Goal: Information Seeking & Learning: Learn about a topic

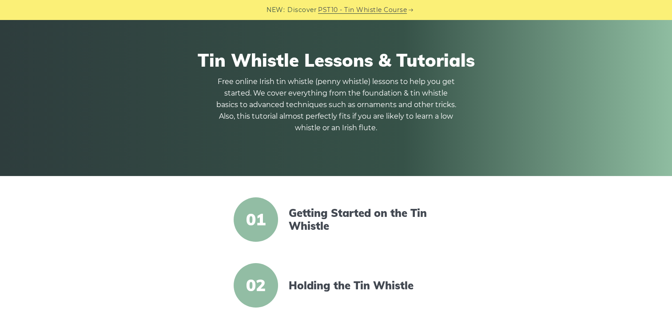
scroll to position [133, 0]
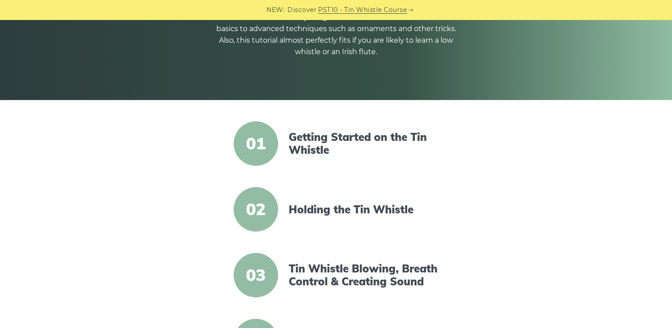
click at [263, 139] on span "01" at bounding box center [256, 143] width 44 height 44
click at [327, 138] on link "Getting Started on the Tin Whistle" at bounding box center [365, 144] width 153 height 26
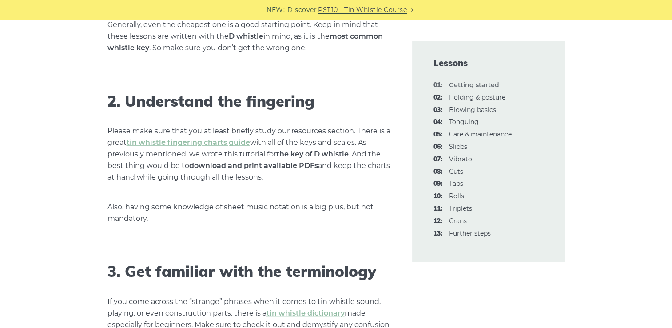
scroll to position [666, 0]
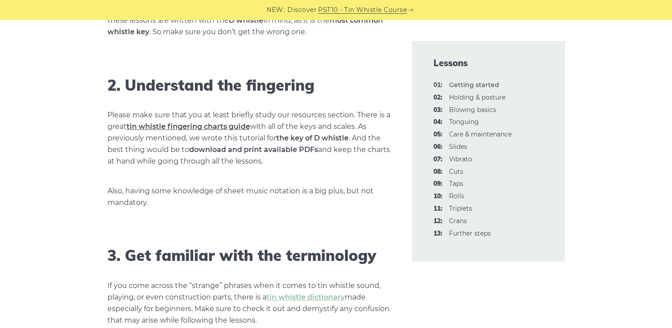
click at [186, 129] on link "tin whistle fingering charts guide" at bounding box center [188, 126] width 123 height 8
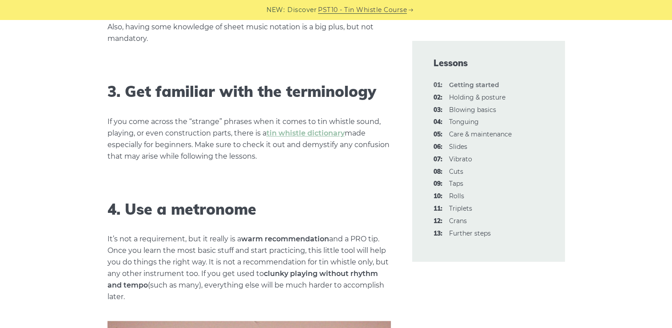
scroll to position [844, 0]
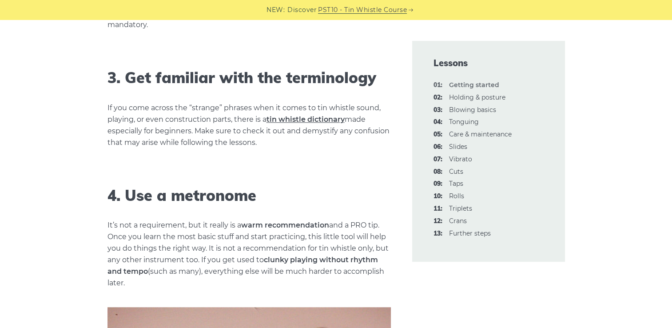
click at [298, 118] on link "tin whistle dictionary" at bounding box center [306, 119] width 78 height 8
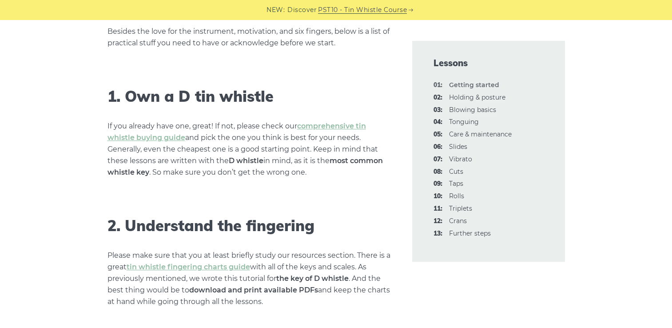
scroll to position [444, 0]
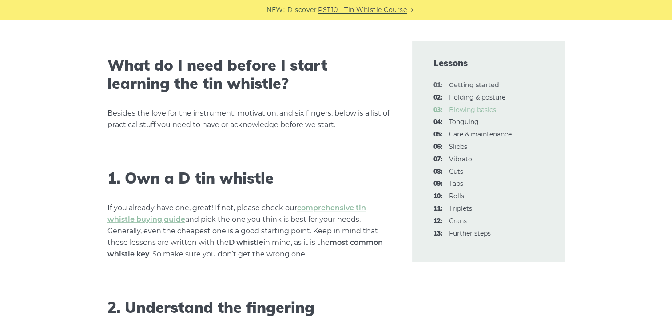
click at [453, 110] on link "03: Blowing basics" at bounding box center [472, 110] width 47 height 8
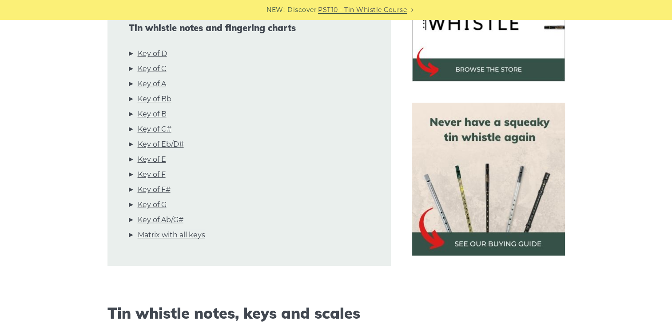
scroll to position [311, 0]
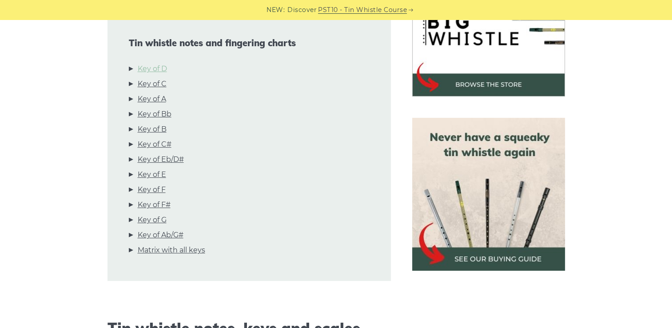
click at [160, 70] on link "Key of D" at bounding box center [152, 69] width 29 height 12
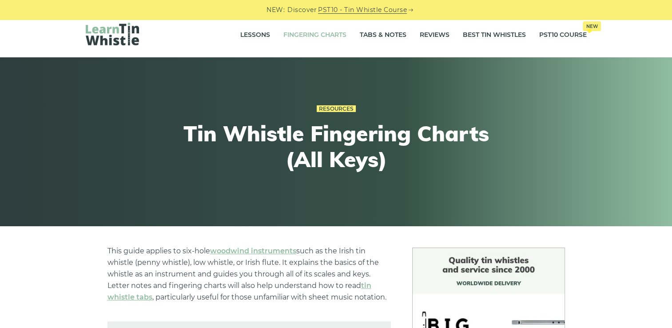
scroll to position [0, 0]
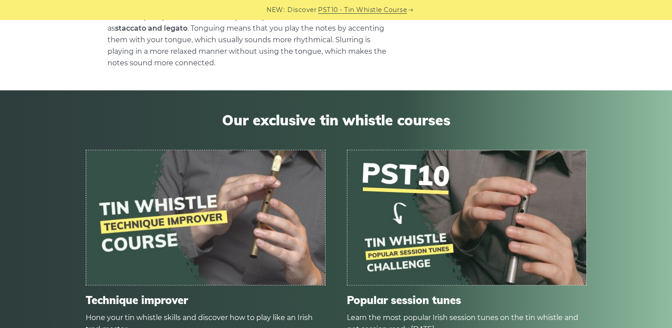
scroll to position [4175, 0]
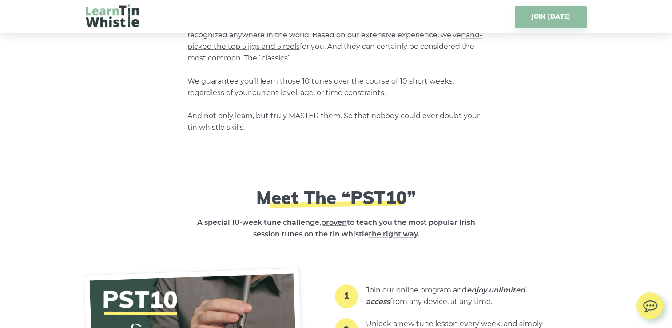
scroll to position [888, 0]
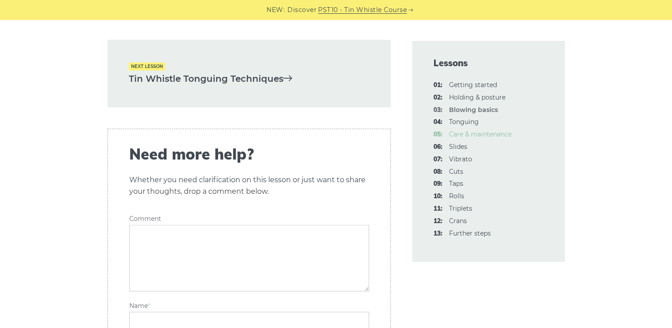
scroll to position [1920, 0]
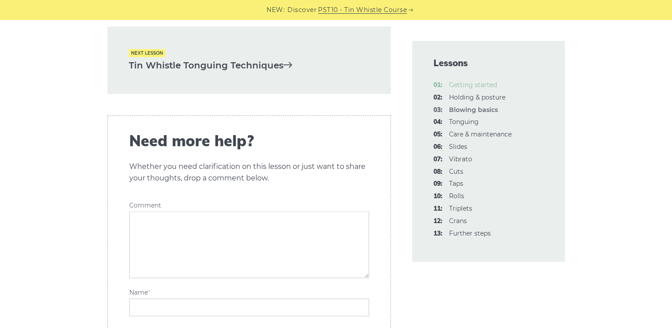
click at [456, 88] on link "01: Getting started" at bounding box center [473, 85] width 48 height 8
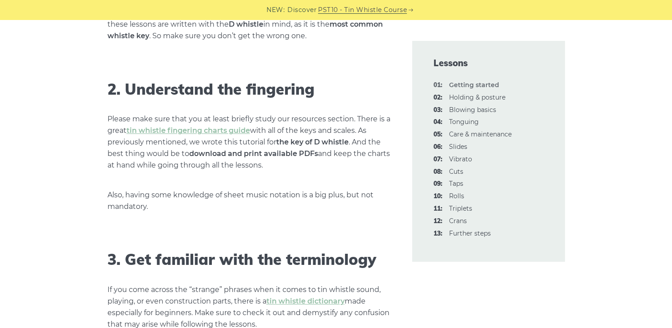
scroll to position [666, 0]
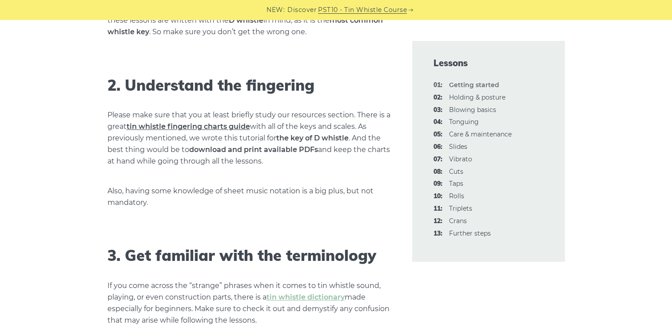
click at [174, 127] on link "tin whistle fingering charts guide" at bounding box center [188, 126] width 123 height 8
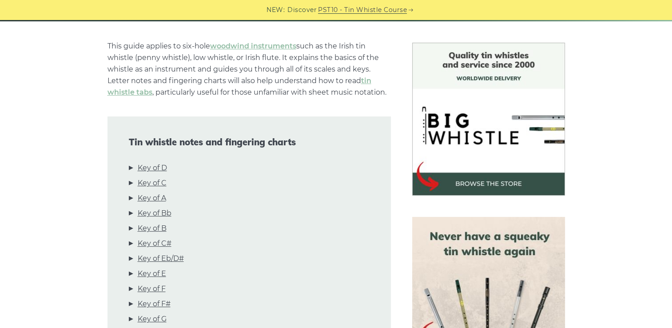
scroll to position [267, 0]
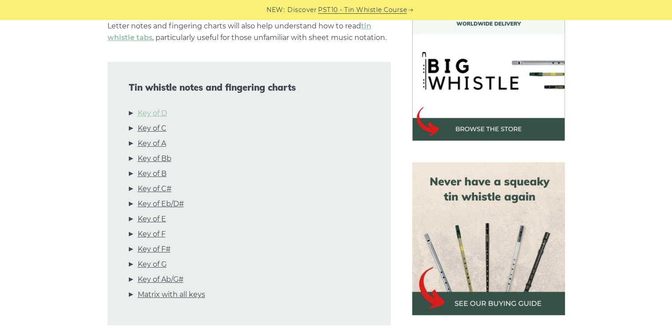
click at [158, 113] on link "Key of D" at bounding box center [152, 113] width 29 height 12
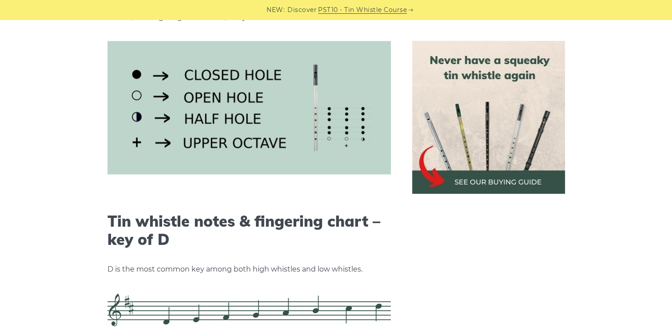
scroll to position [1384, 0]
